Goal: Navigation & Orientation: Find specific page/section

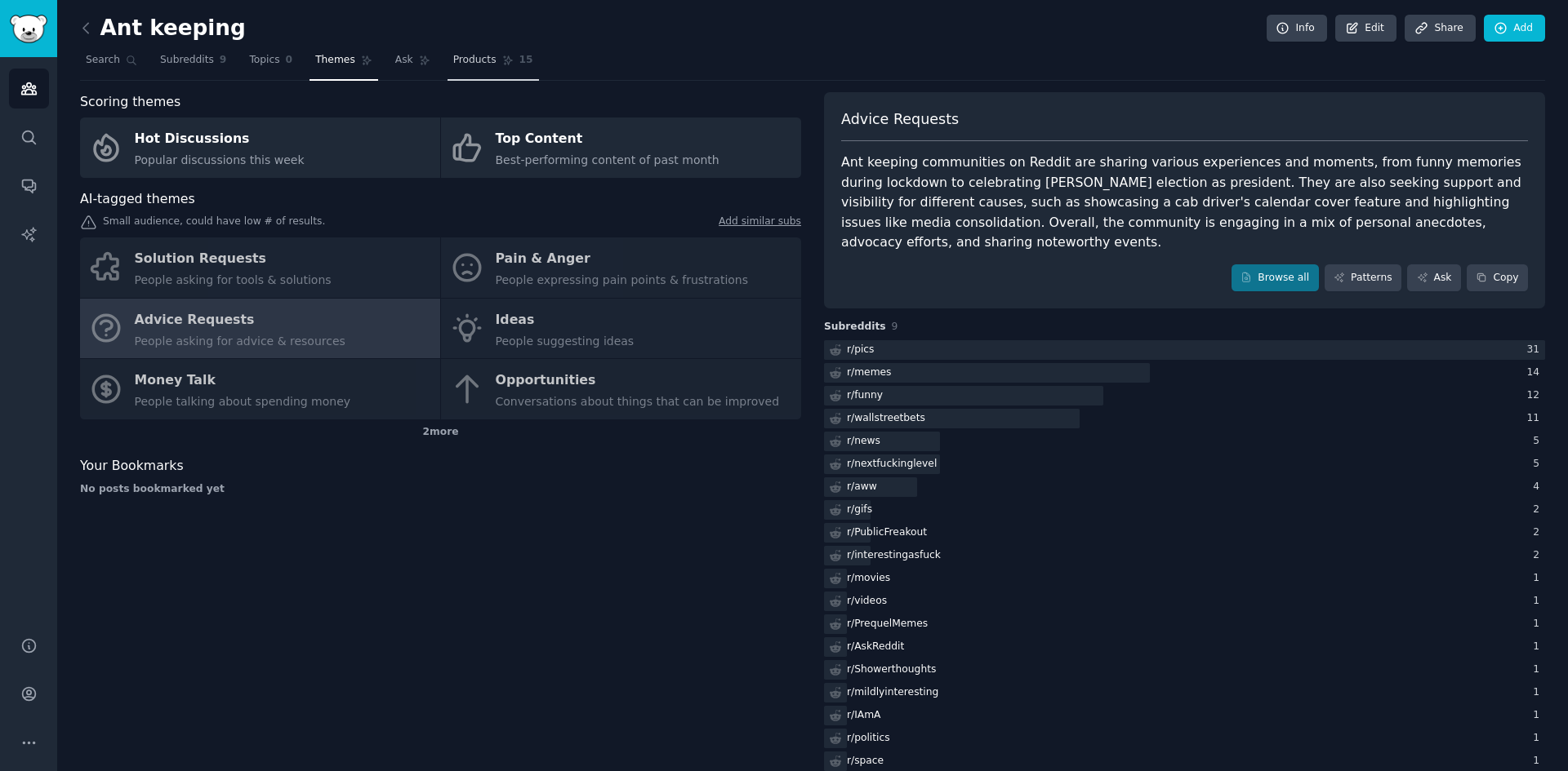
click at [455, 68] on link "Products 15" at bounding box center [493, 64] width 91 height 34
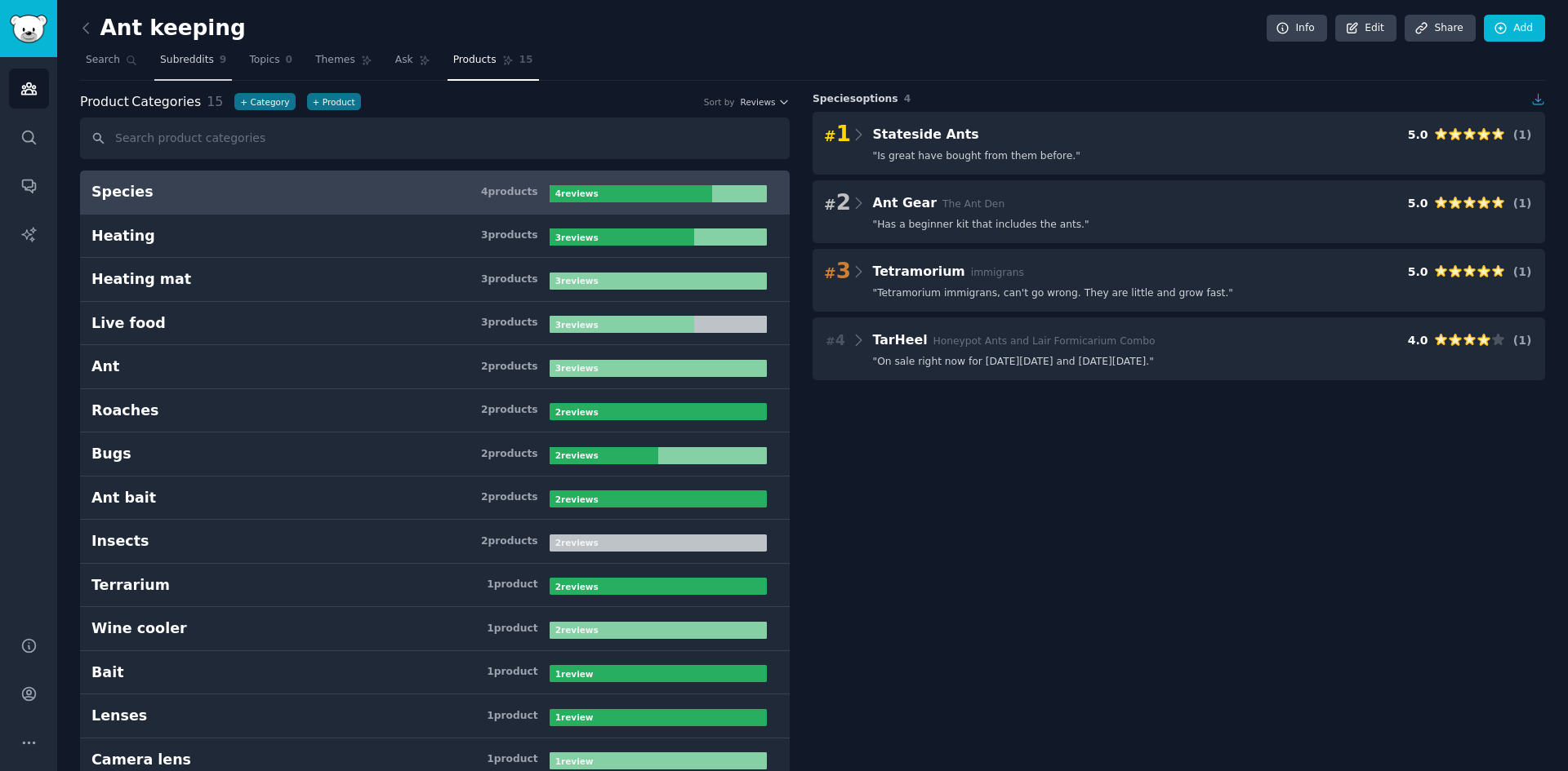
click at [178, 60] on span "Subreddits" at bounding box center [186, 60] width 54 height 15
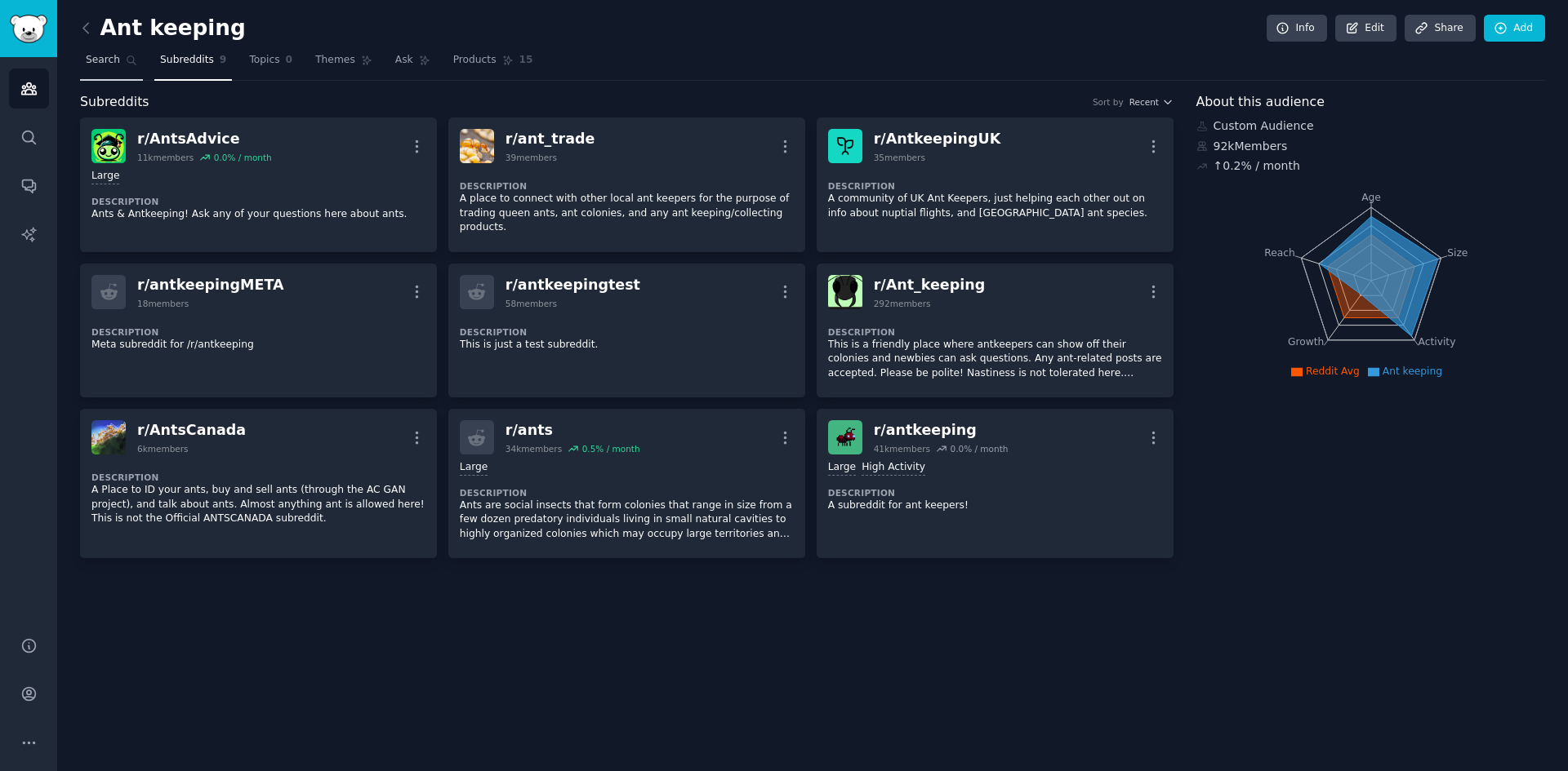
click at [117, 63] on link "Search" at bounding box center [111, 64] width 63 height 34
